Goal: Navigation & Orientation: Find specific page/section

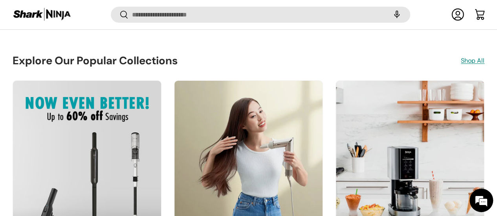
scroll to position [1358, 0]
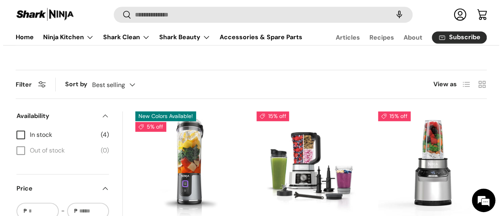
scroll to position [173, 0]
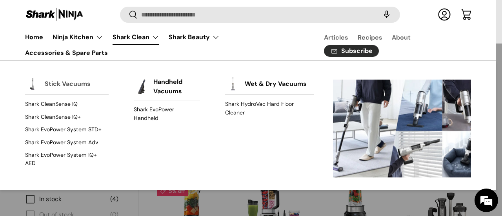
click at [80, 87] on link "Stick Vacuums" at bounding box center [68, 83] width 46 height 17
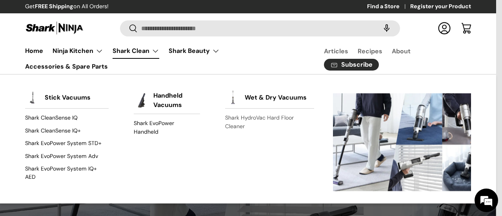
click at [237, 115] on link "Shark HydroVac Hard Floor Cleaner" at bounding box center [269, 122] width 89 height 21
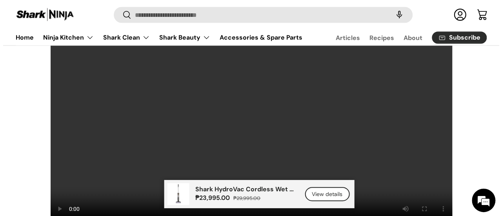
scroll to position [719, 0]
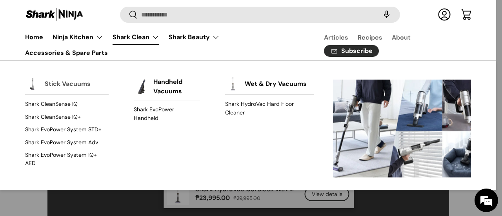
click at [85, 86] on link "Stick Vacuums" at bounding box center [68, 83] width 46 height 17
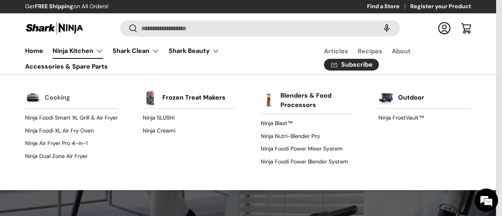
click at [53, 99] on link "Cooking" at bounding box center [58, 97] width 26 height 17
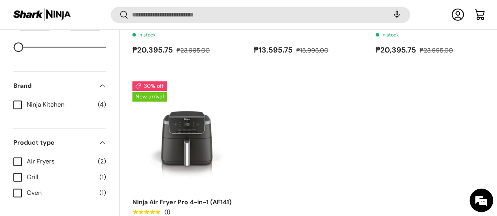
scroll to position [469, 0]
